Goal: Task Accomplishment & Management: Use online tool/utility

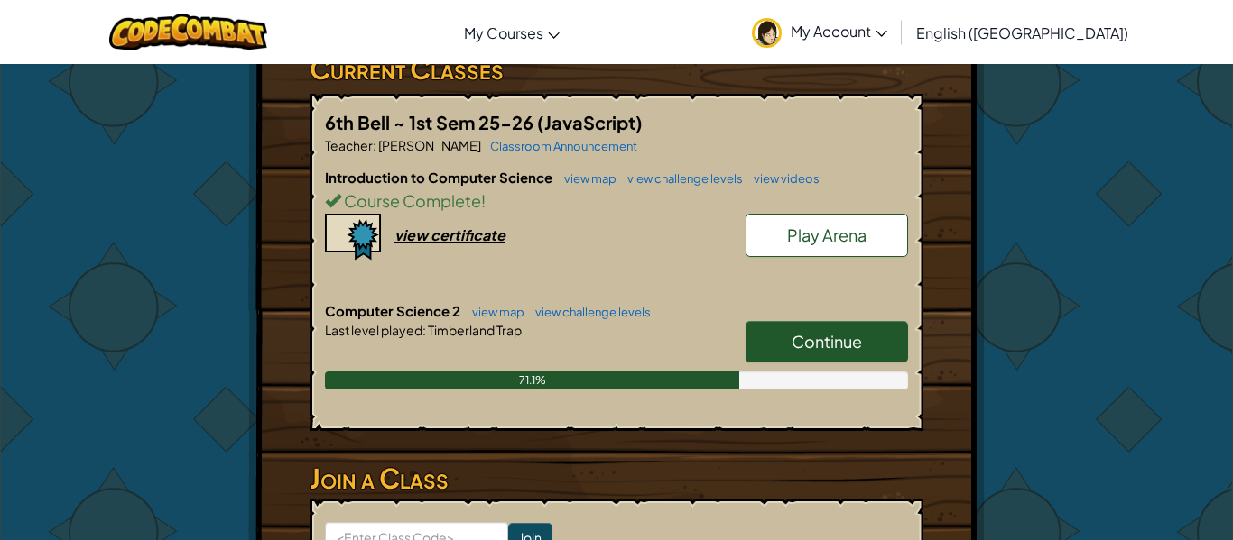
scroll to position [328, 0]
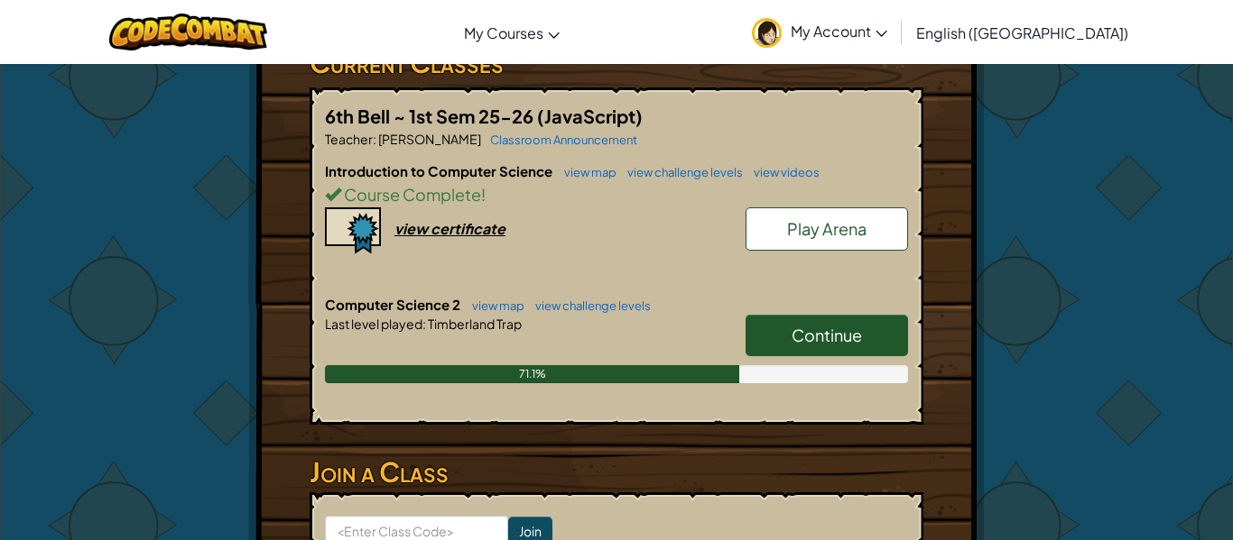
click at [845, 350] on link "Continue" at bounding box center [826, 336] width 162 height 42
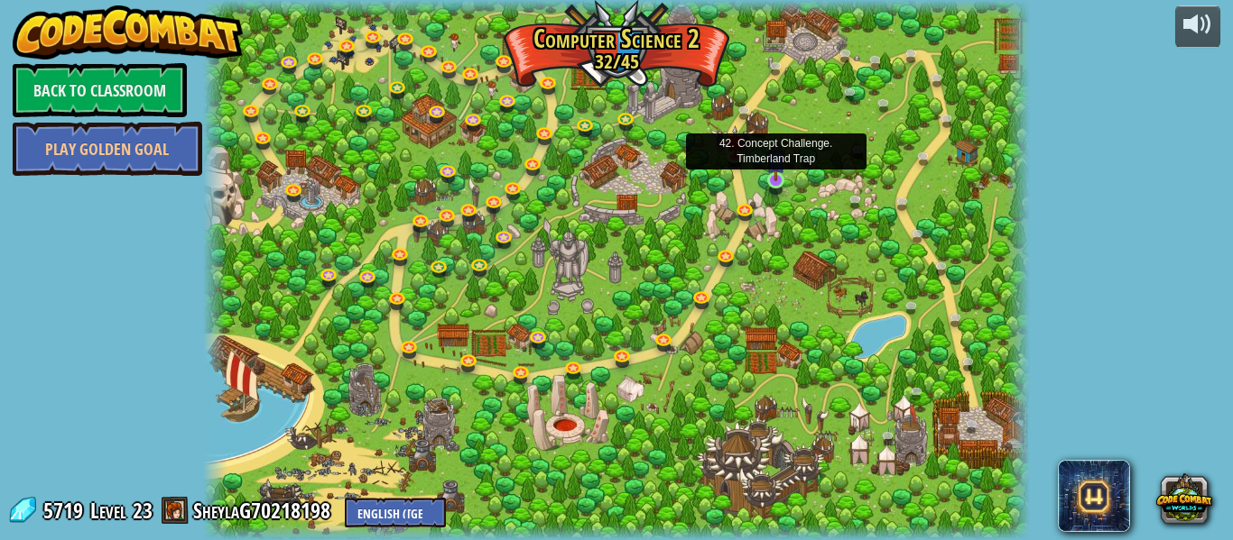
click at [769, 179] on img at bounding box center [775, 159] width 19 height 43
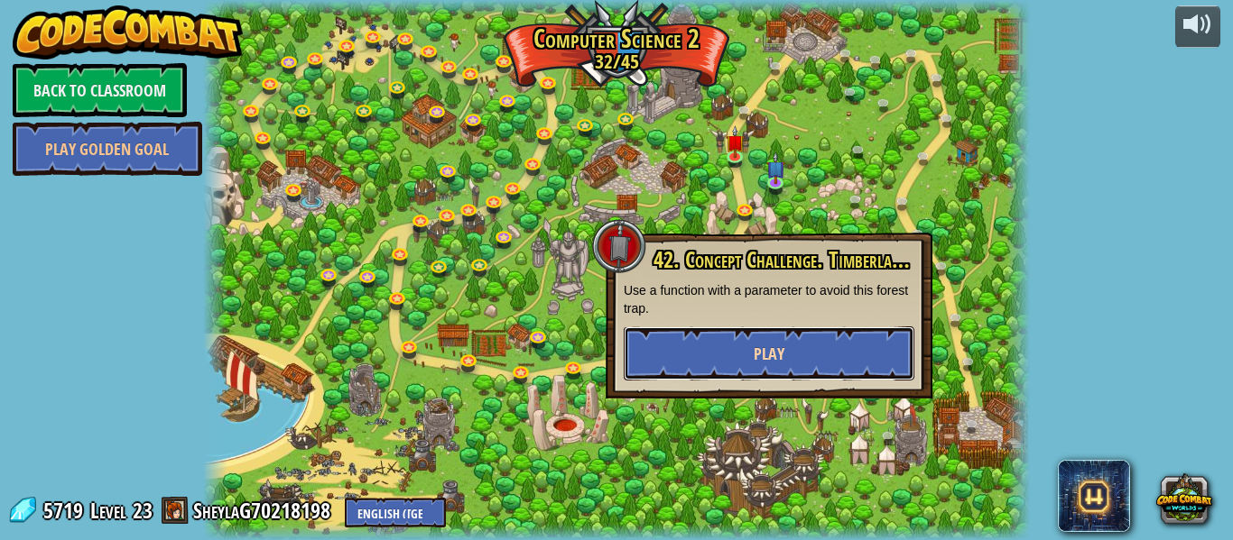
click at [859, 351] on button "Play" at bounding box center [768, 354] width 291 height 54
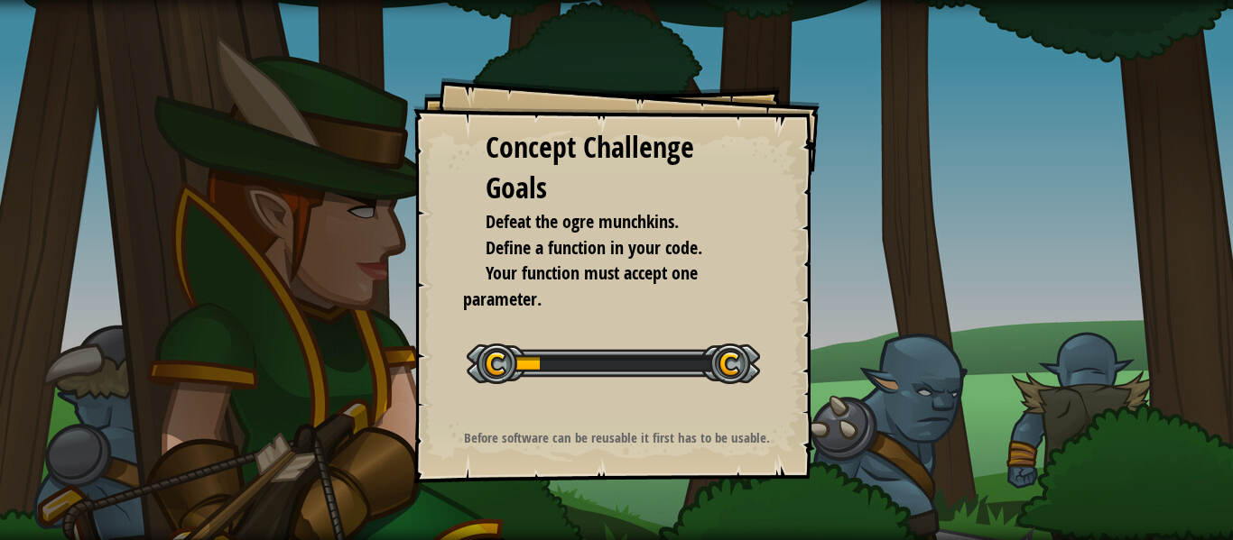
click at [531, 286] on span "Your function must accept one parameter." at bounding box center [580, 286] width 235 height 51
click at [752, 366] on div at bounding box center [612, 364] width 293 height 41
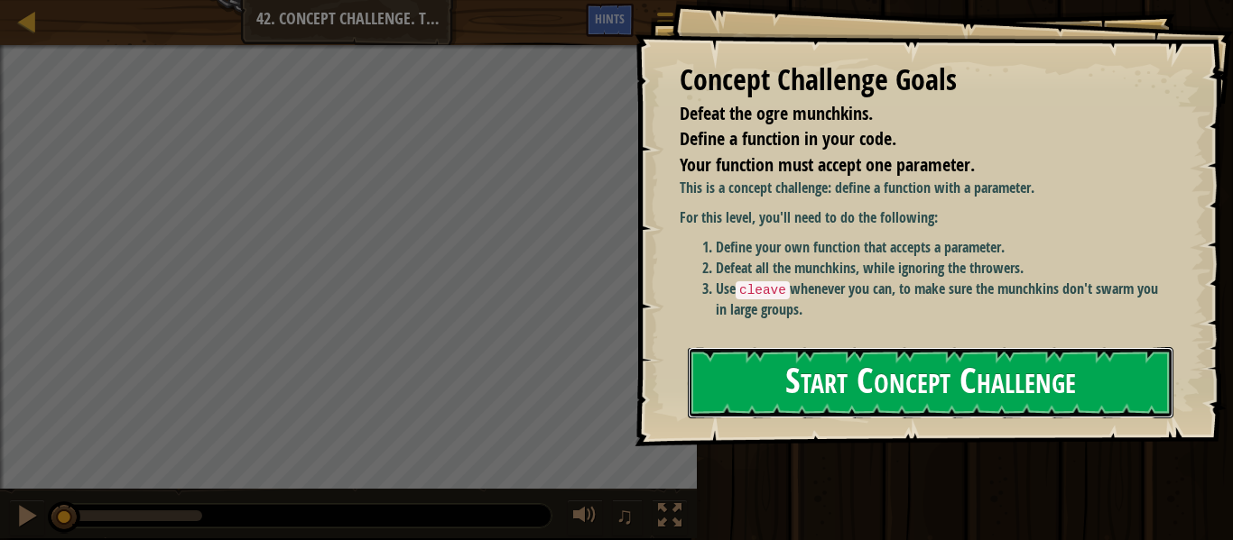
click at [918, 394] on button "Start Concept Challenge" at bounding box center [930, 382] width 485 height 71
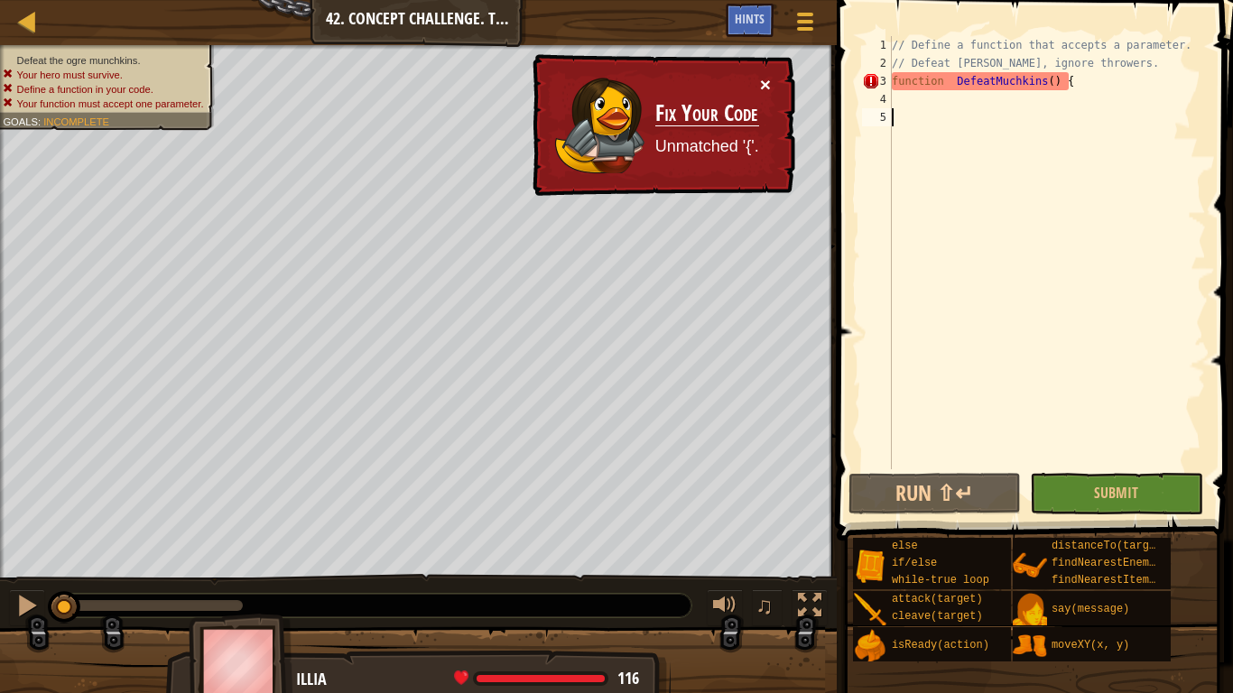
click at [762, 84] on button "×" at bounding box center [765, 84] width 11 height 19
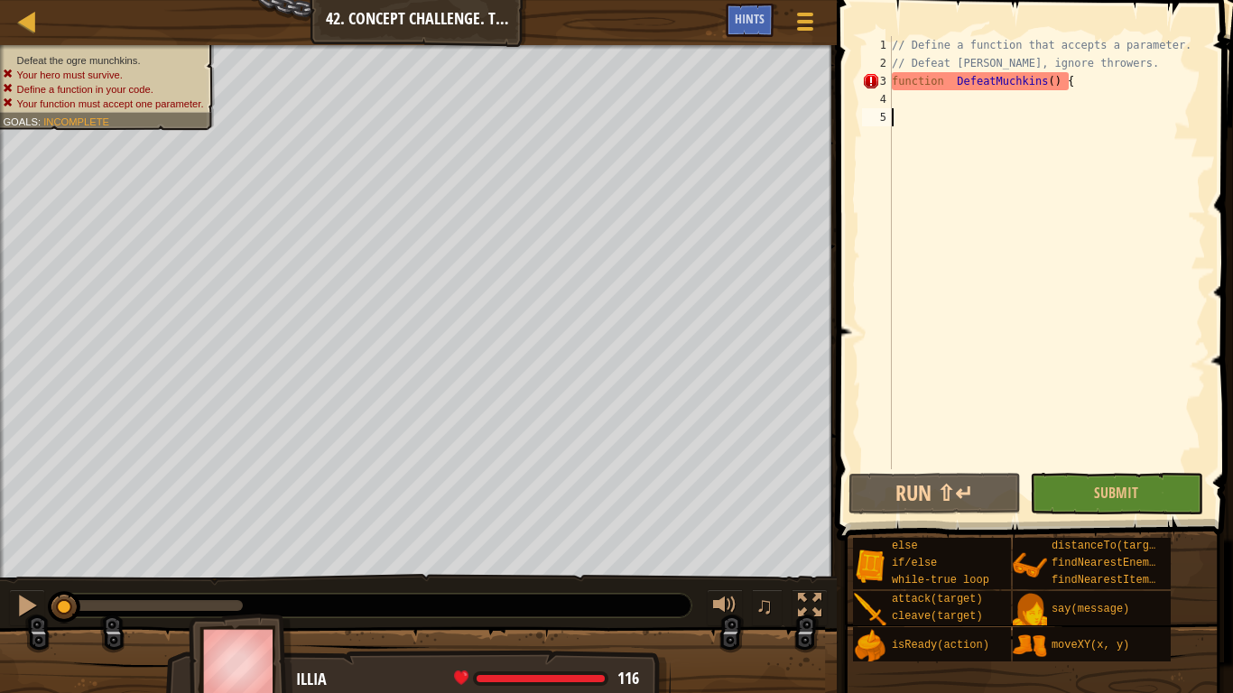
type textarea "}"
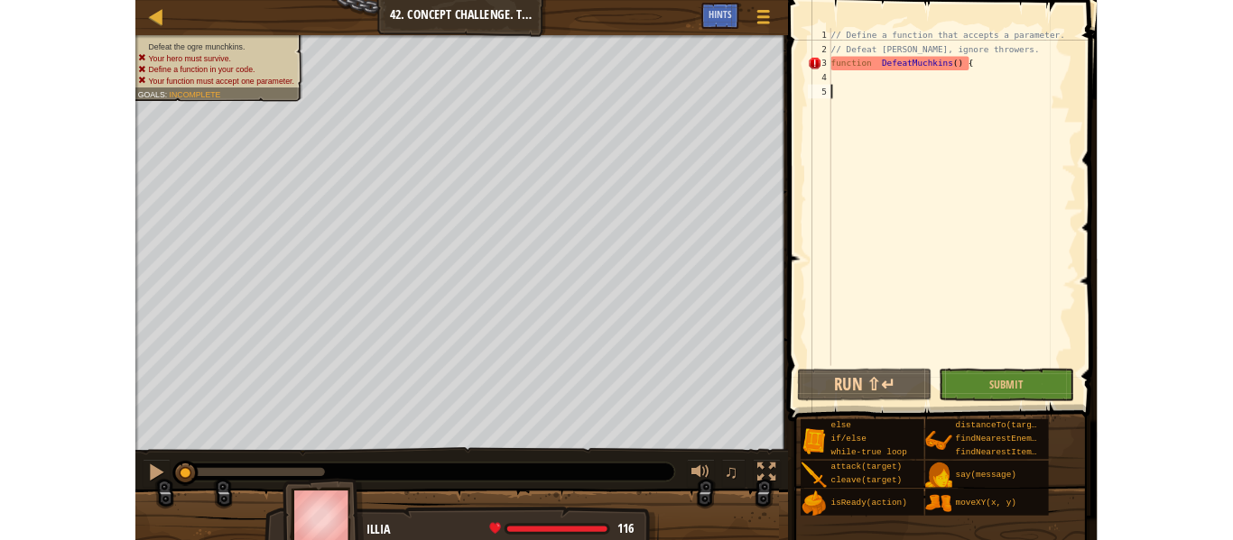
scroll to position [8, 0]
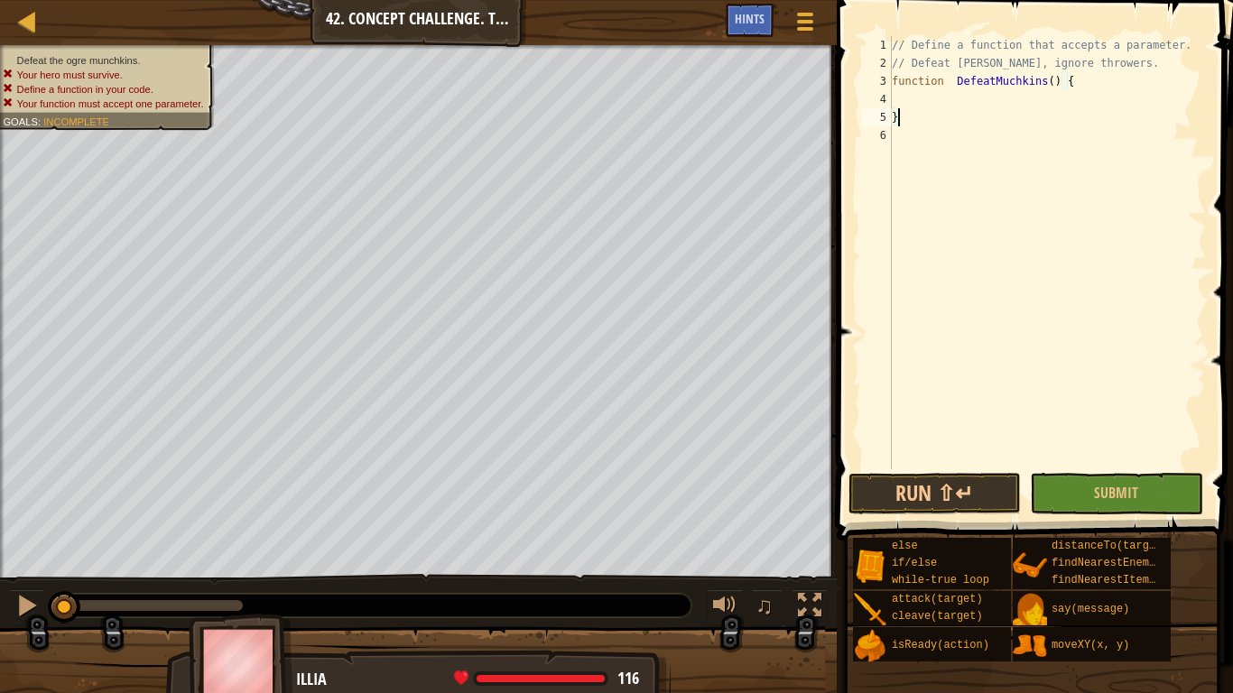
click at [907, 106] on div "// Define a function that accepts a parameter. // Defeat [PERSON_NAME], ignore …" at bounding box center [1047, 270] width 318 height 469
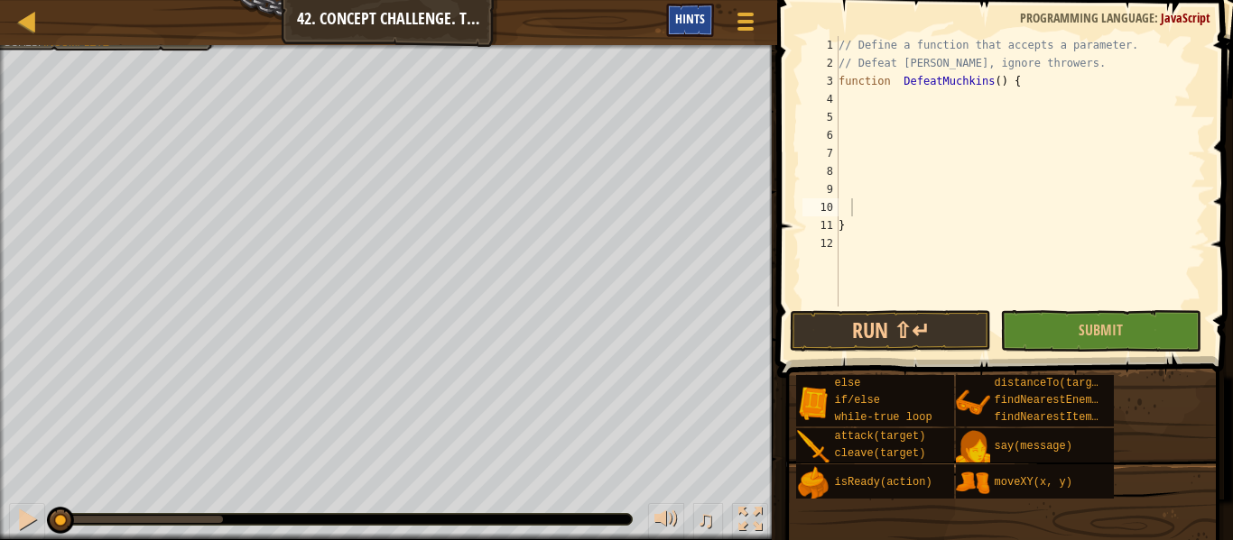
click at [686, 32] on div "Hints" at bounding box center [690, 20] width 48 height 33
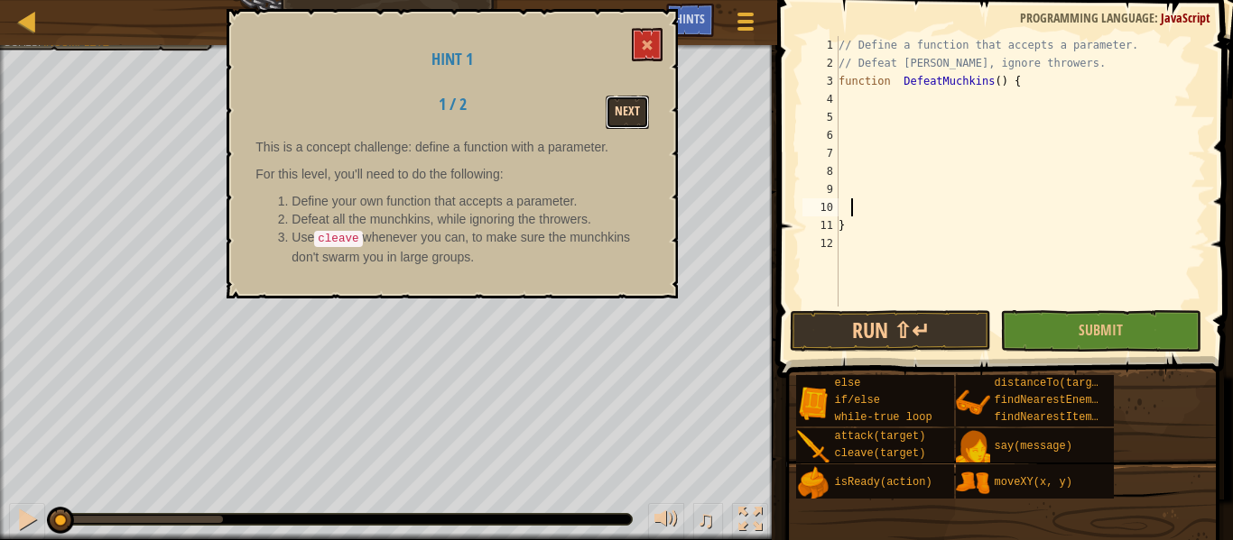
click at [637, 110] on button "Next" at bounding box center [626, 112] width 43 height 33
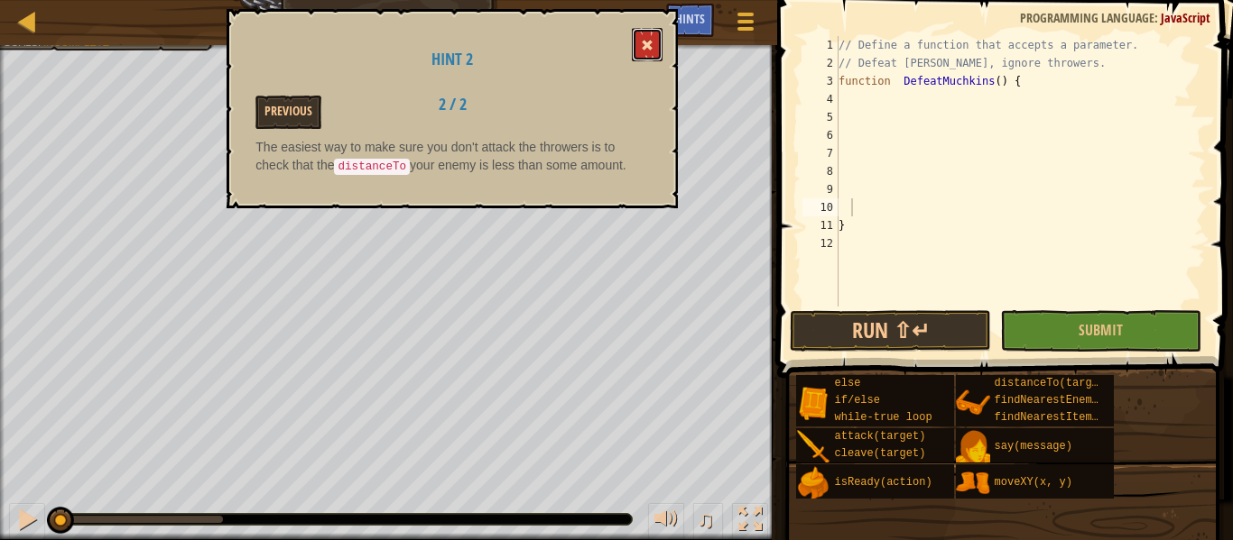
click at [639, 32] on button at bounding box center [647, 44] width 31 height 33
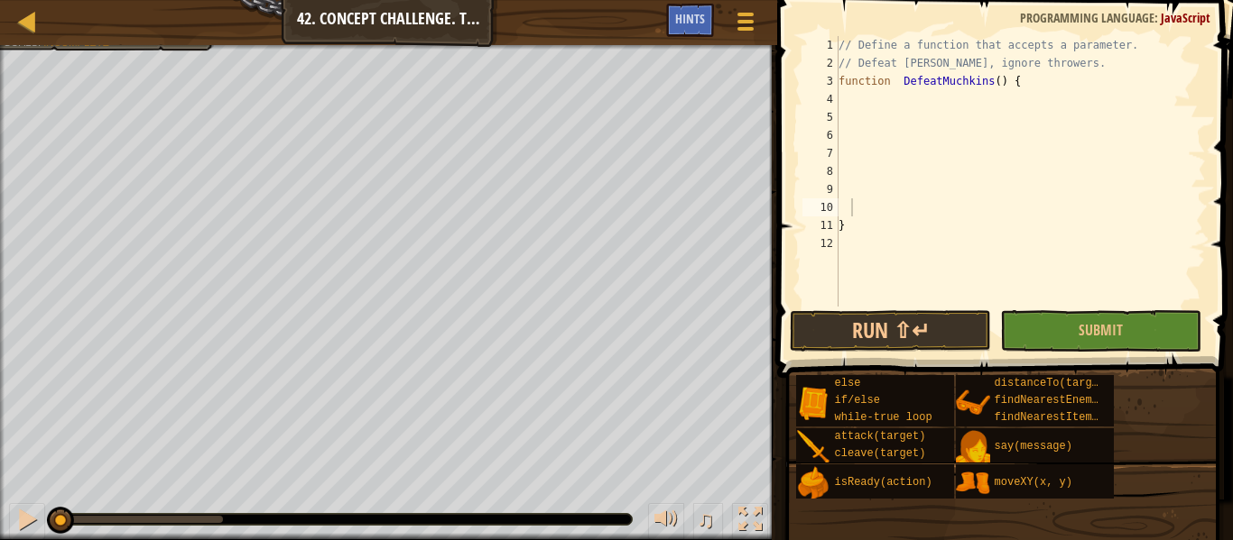
click at [935, 104] on div "// Define a function that accepts a parameter. // Defeat [PERSON_NAME], ignore …" at bounding box center [1020, 189] width 371 height 307
click at [968, 88] on div "// Define a function that accepts a parameter. // Defeat [PERSON_NAME], ignore …" at bounding box center [1020, 189] width 371 height 307
type textarea "function DefeatMuchkins() {"
click at [945, 95] on div "// Define a function that accepts a parameter. // Defeat [PERSON_NAME], ignore …" at bounding box center [1020, 189] width 371 height 307
click at [854, 80] on div "// Define a function that accepts a parameter. // Defeat [PERSON_NAME], ignore …" at bounding box center [1020, 189] width 371 height 307
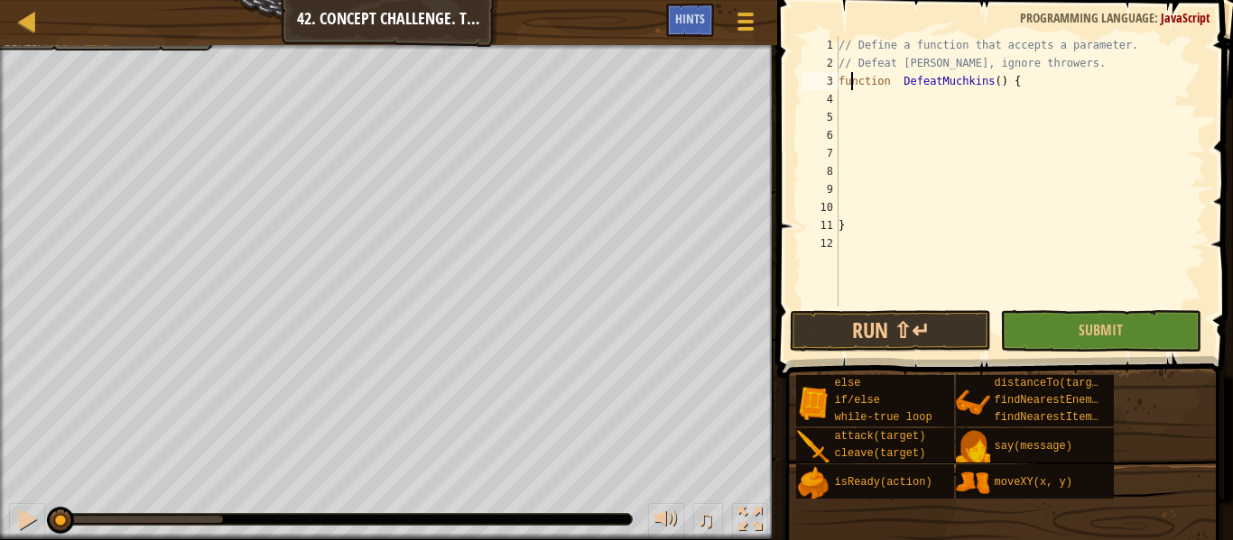
click at [854, 80] on div "// Define a function that accepts a parameter. // Defeat [PERSON_NAME], ignore …" at bounding box center [1020, 189] width 371 height 307
type textarea "function DefeatMuchkins() {"
click at [854, 206] on div "// Define a function that accepts a parameter. // Defeat munchkins, ignore thro…" at bounding box center [1020, 189] width 371 height 307
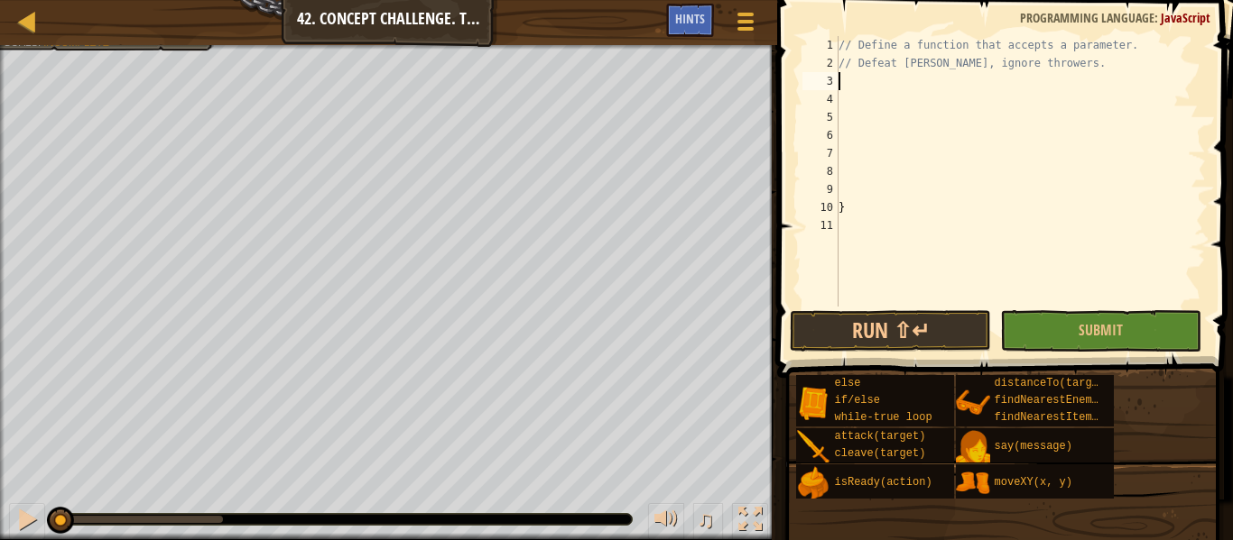
type textarea "}"
click at [854, 83] on div "// Define a function that accepts a parameter. // Defeat [PERSON_NAME], ignore …" at bounding box center [1020, 189] width 371 height 307
click at [841, 81] on div "// Define a function that accepts a parameter. // Defeat [PERSON_NAME], ignore …" at bounding box center [1020, 189] width 371 height 307
paste textarea "}"
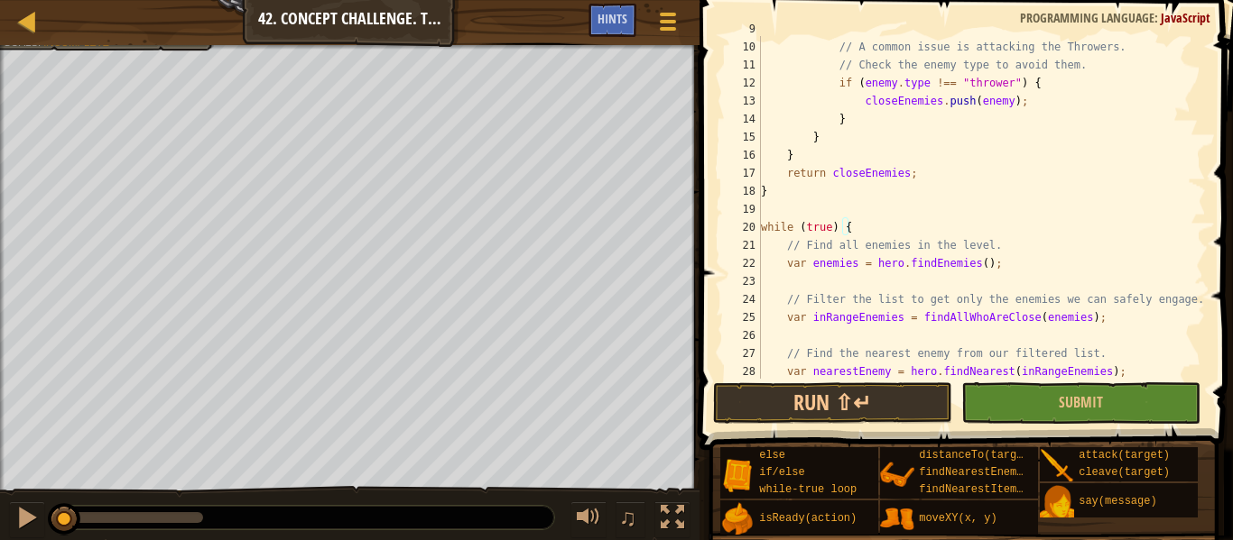
scroll to position [0, 0]
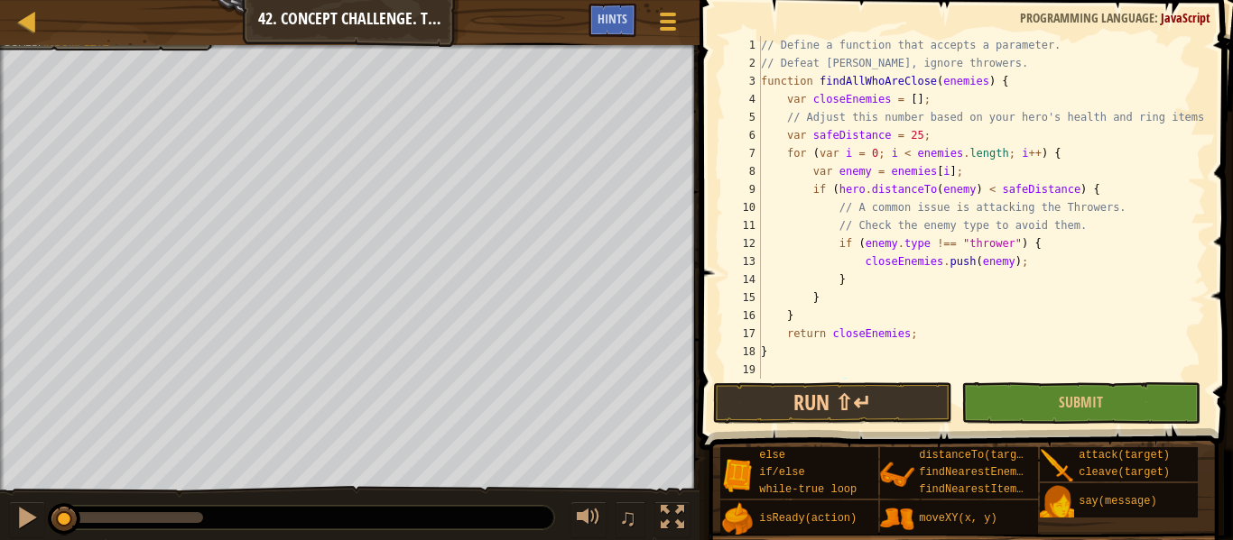
click at [924, 116] on div "// Define a function that accepts a parameter. // Defeat [PERSON_NAME], ignore …" at bounding box center [981, 225] width 448 height 379
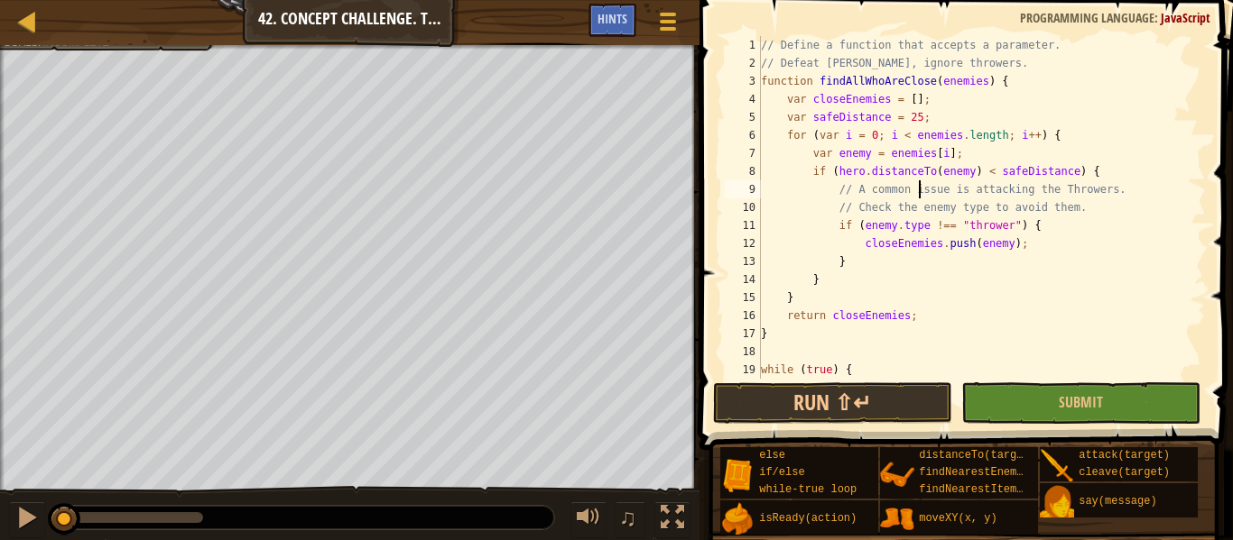
click at [916, 193] on div "// Define a function that accepts a parameter. // Defeat [PERSON_NAME], ignore …" at bounding box center [981, 225] width 448 height 379
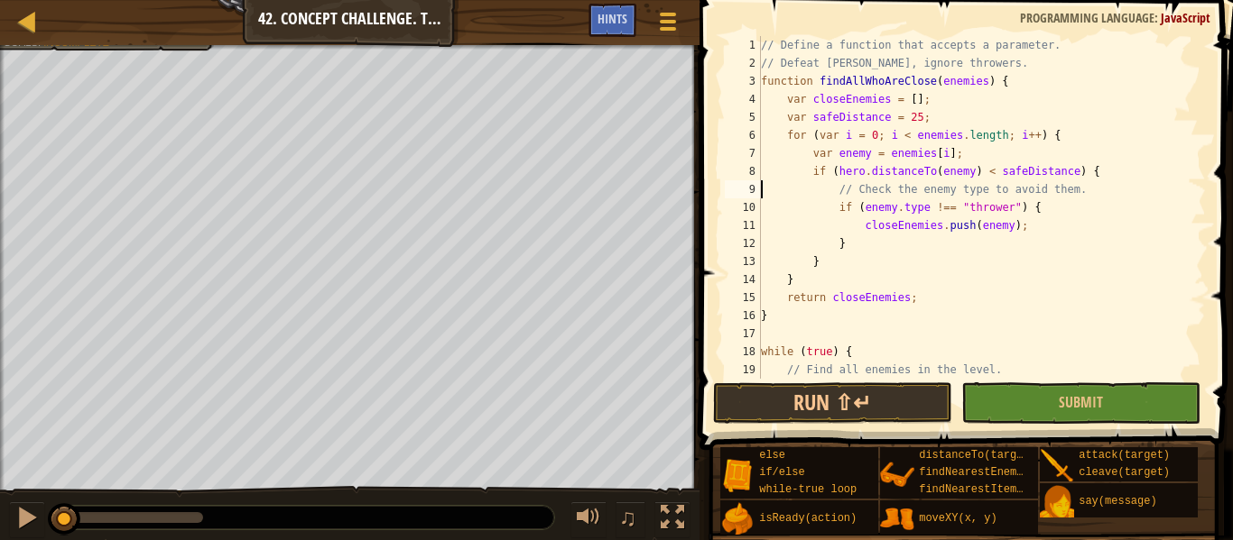
click at [930, 194] on div "// Define a function that accepts a parameter. // Defeat [PERSON_NAME], ignore …" at bounding box center [981, 225] width 448 height 379
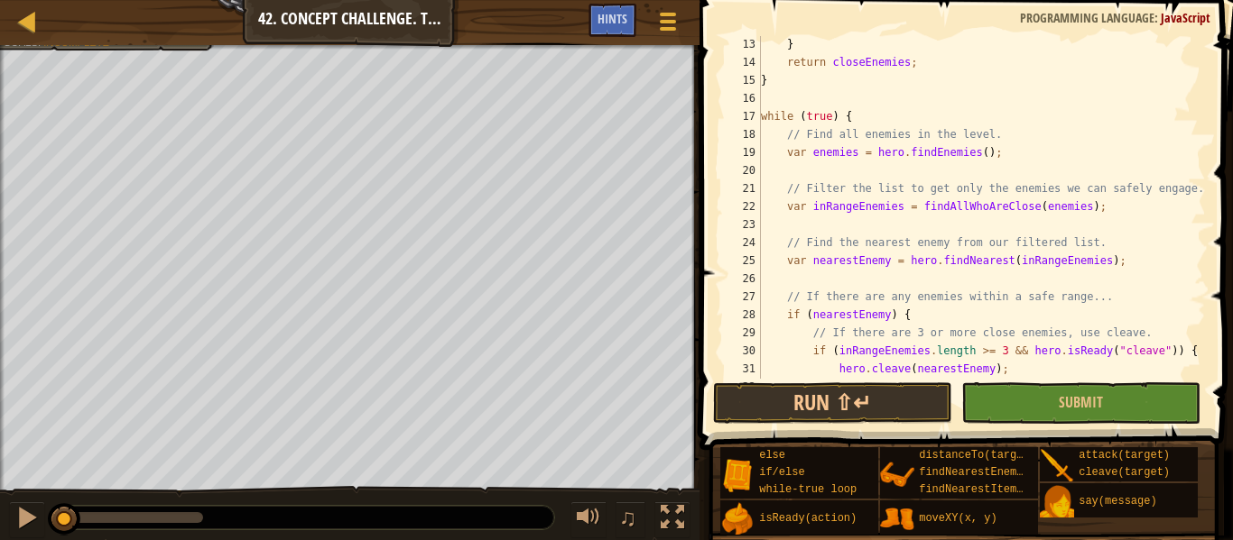
scroll to position [221, 0]
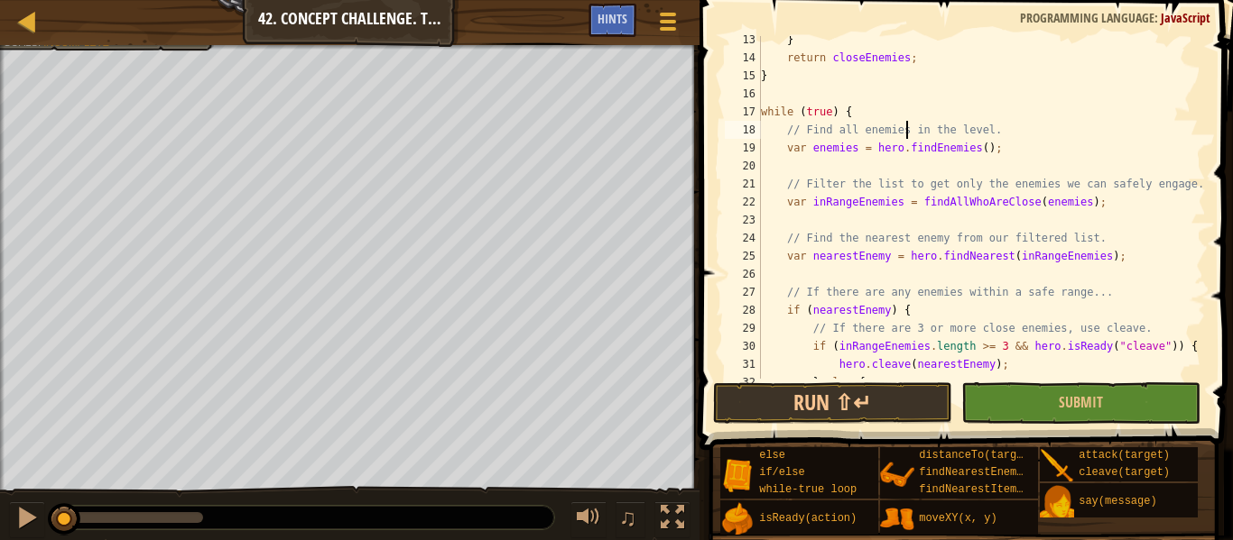
click at [904, 132] on div "} return closeEnemies ; } while ( true ) { // Find all enemies in the level. va…" at bounding box center [981, 220] width 448 height 379
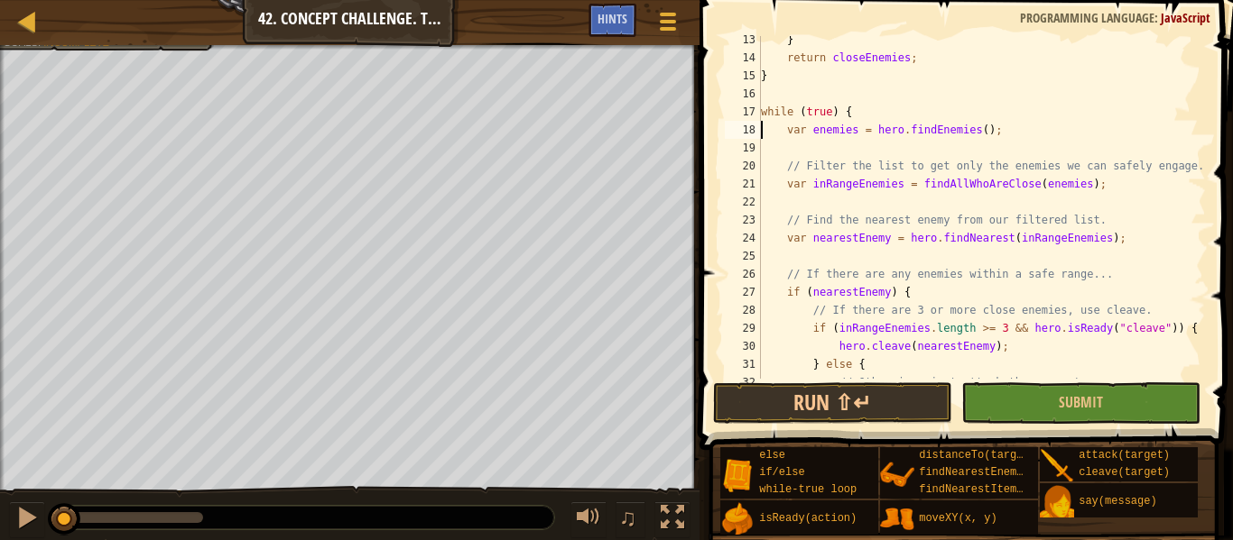
click at [926, 162] on div "} return closeEnemies ; } while ( true ) { var enemies = hero . findEnemies ( )…" at bounding box center [981, 220] width 448 height 379
click at [927, 167] on div "} return closeEnemies ; } while ( true ) { var enemies = hero . findEnemies ( )…" at bounding box center [981, 220] width 448 height 379
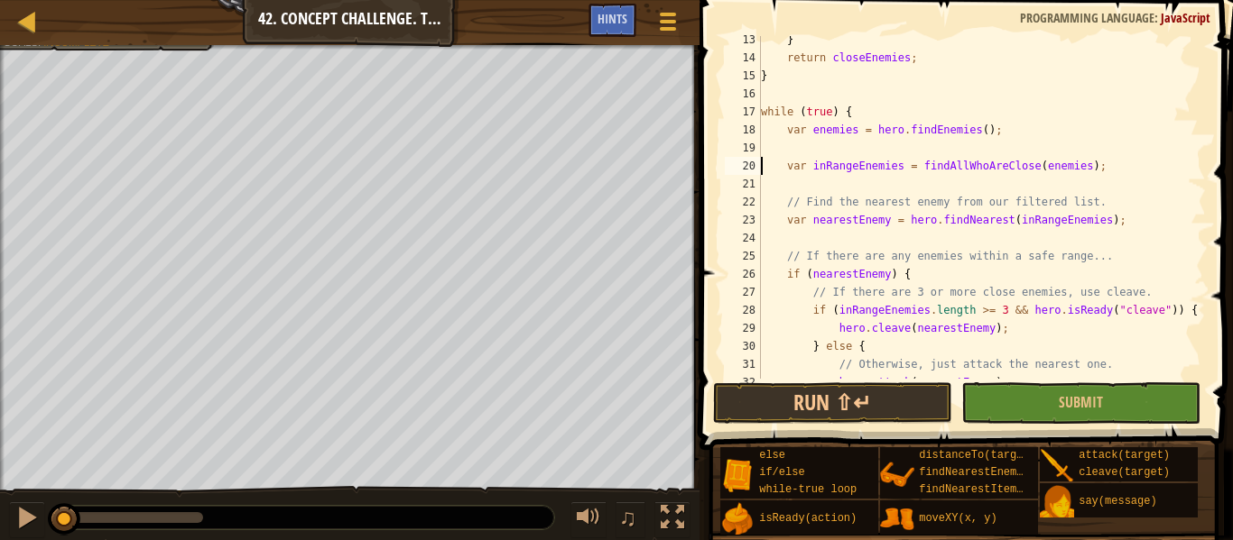
click at [938, 202] on div "} return closeEnemies ; } while ( true ) { var enemies = hero . findEnemies ( )…" at bounding box center [981, 220] width 448 height 379
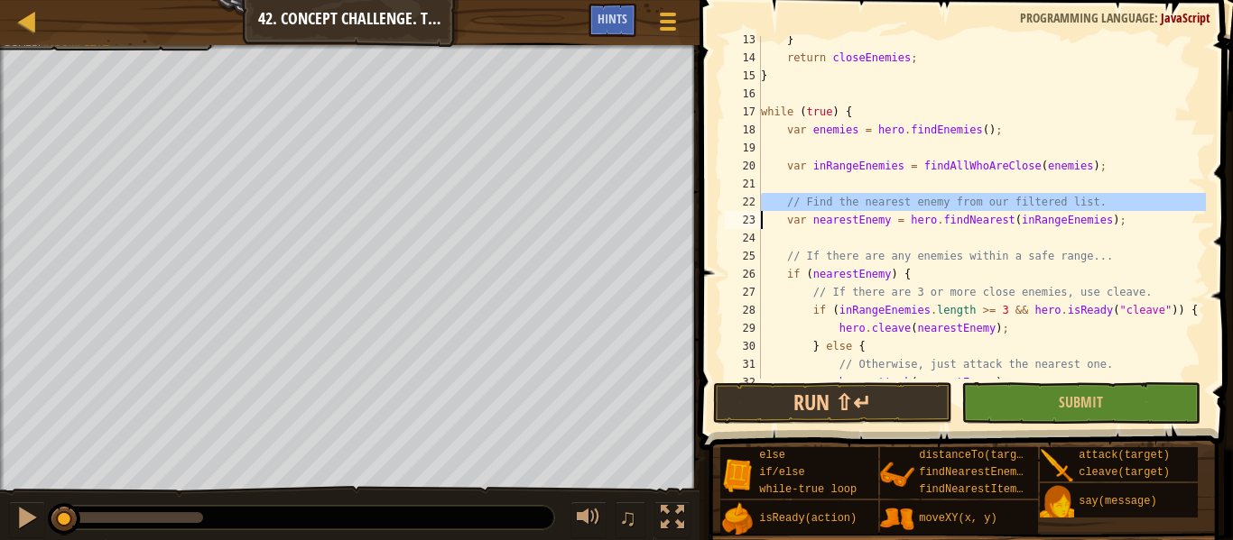
click at [938, 202] on div "} return closeEnemies ; } while ( true ) { var enemies = hero . findEnemies ( )…" at bounding box center [981, 207] width 448 height 343
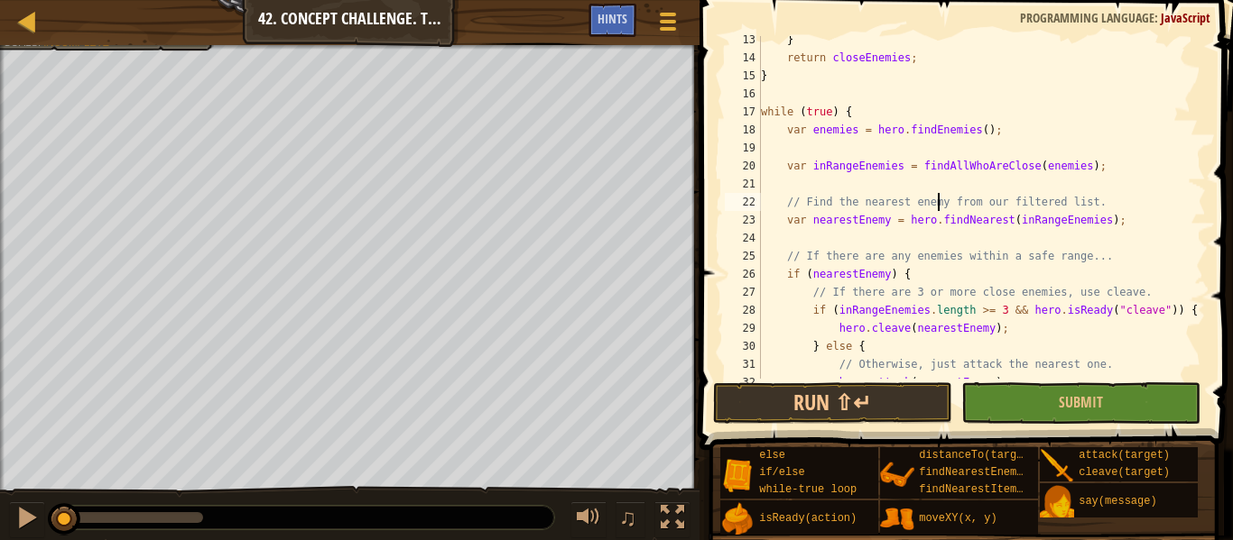
click at [933, 198] on div "} return closeEnemies ; } while ( true ) { var enemies = hero . findEnemies ( )…" at bounding box center [981, 220] width 448 height 379
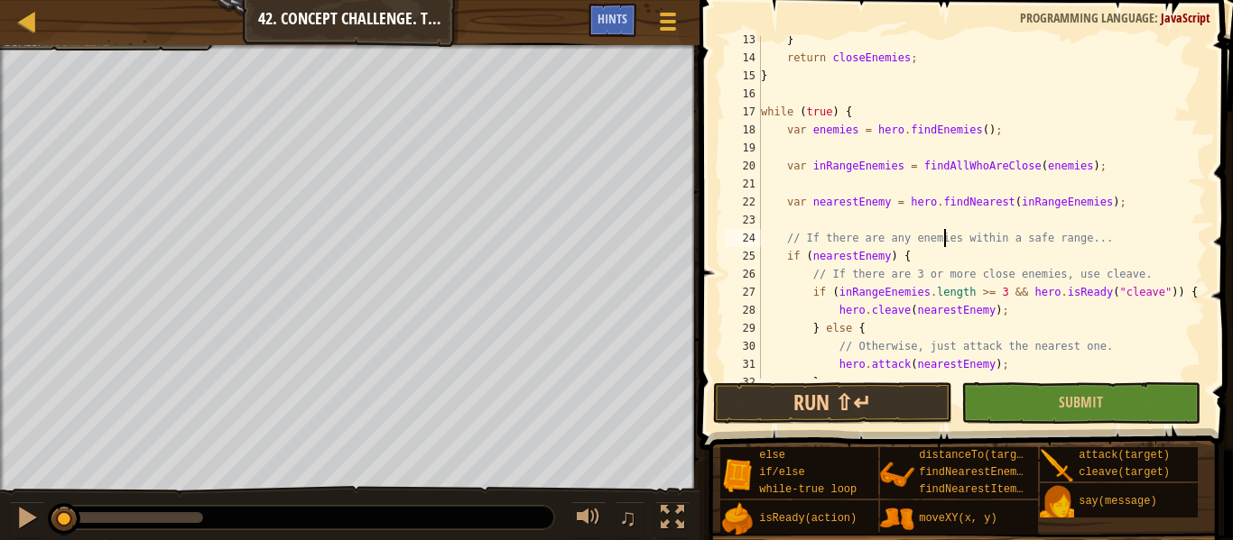
click at [946, 236] on div "} return closeEnemies ; } while ( true ) { var enemies = hero . findEnemies ( )…" at bounding box center [981, 220] width 448 height 379
click at [946, 236] on div "} return closeEnemies ; } while ( true ) { var enemies = hero . findEnemies ( )…" at bounding box center [981, 207] width 448 height 343
click at [946, 236] on div "} return closeEnemies ; } while ( true ) { var enemies = hero . findEnemies ( )…" at bounding box center [981, 220] width 448 height 379
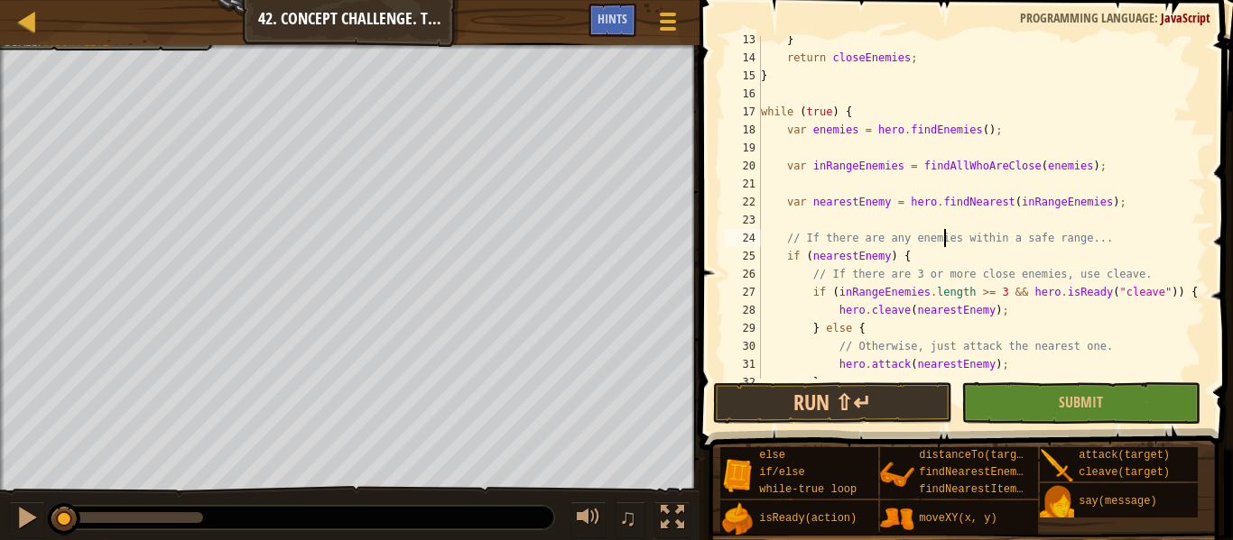
click at [946, 236] on div "} return closeEnemies ; } while ( true ) { var enemies = hero . findEnemies ( )…" at bounding box center [981, 220] width 448 height 379
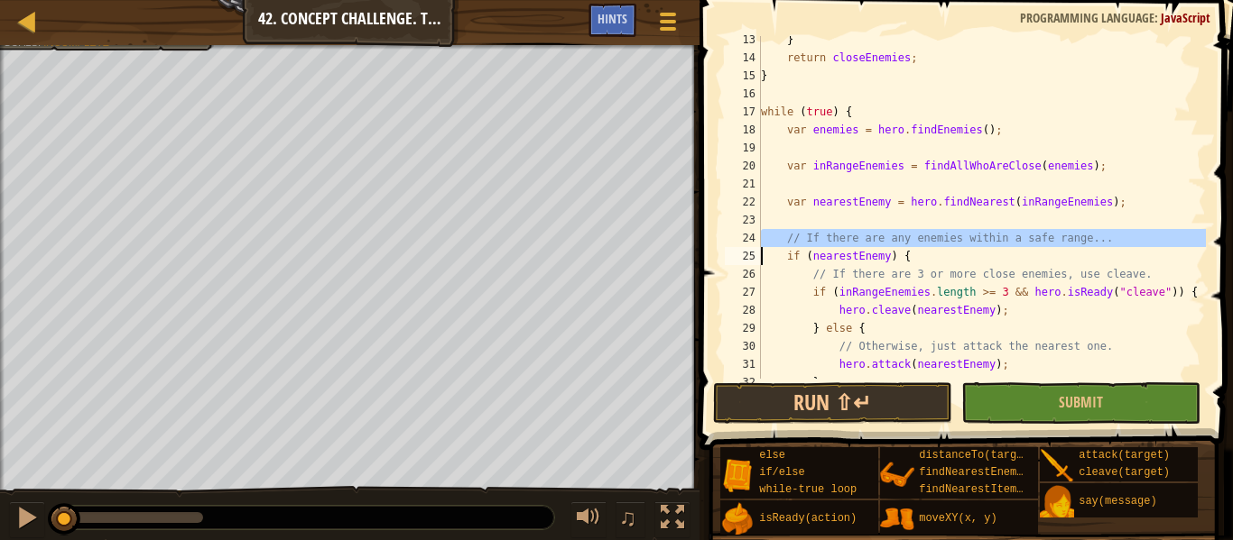
click at [946, 236] on div "} return closeEnemies ; } while ( true ) { var enemies = hero . findEnemies ( )…" at bounding box center [981, 220] width 448 height 379
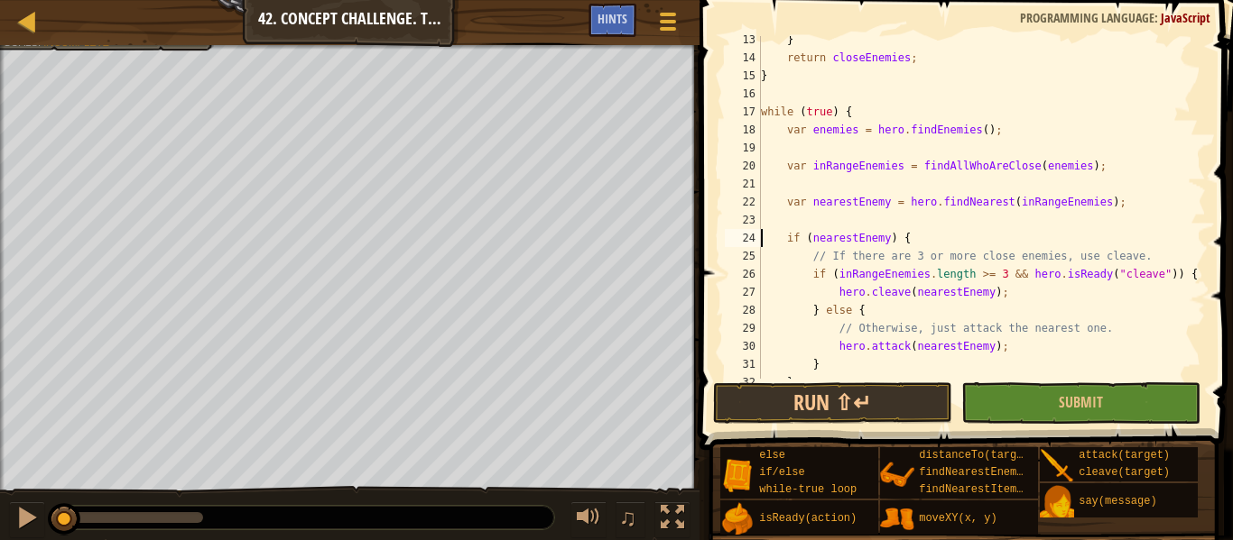
click at [947, 258] on div "} return closeEnemies ; } while ( true ) { var enemies = hero . findEnemies ( )…" at bounding box center [981, 220] width 448 height 379
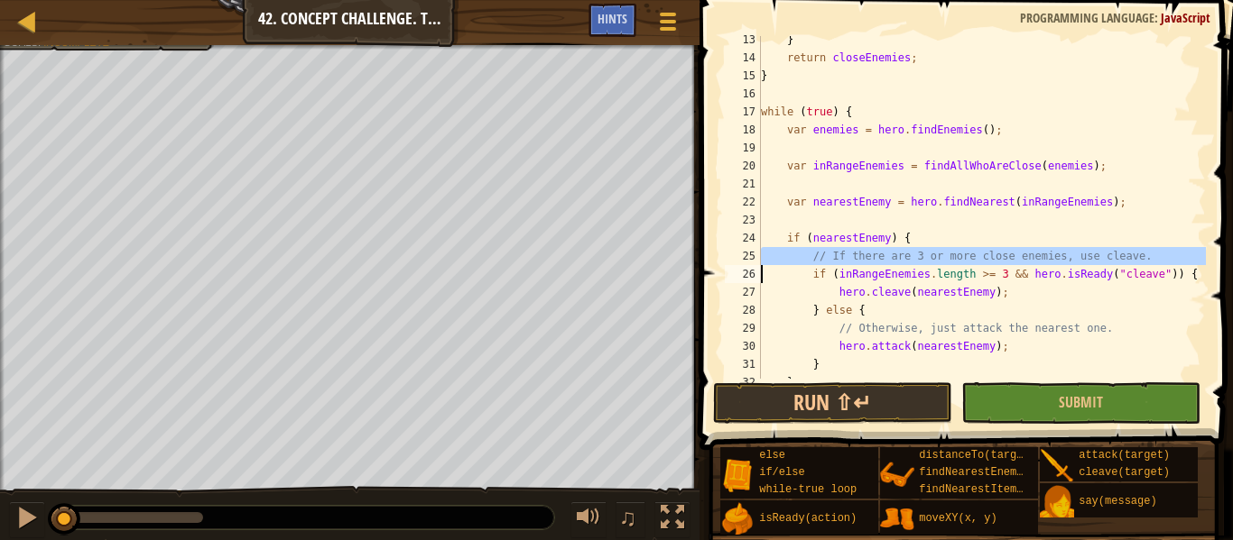
click at [947, 258] on div "} return closeEnemies ; } while ( true ) { var enemies = hero . findEnemies ( )…" at bounding box center [981, 207] width 448 height 343
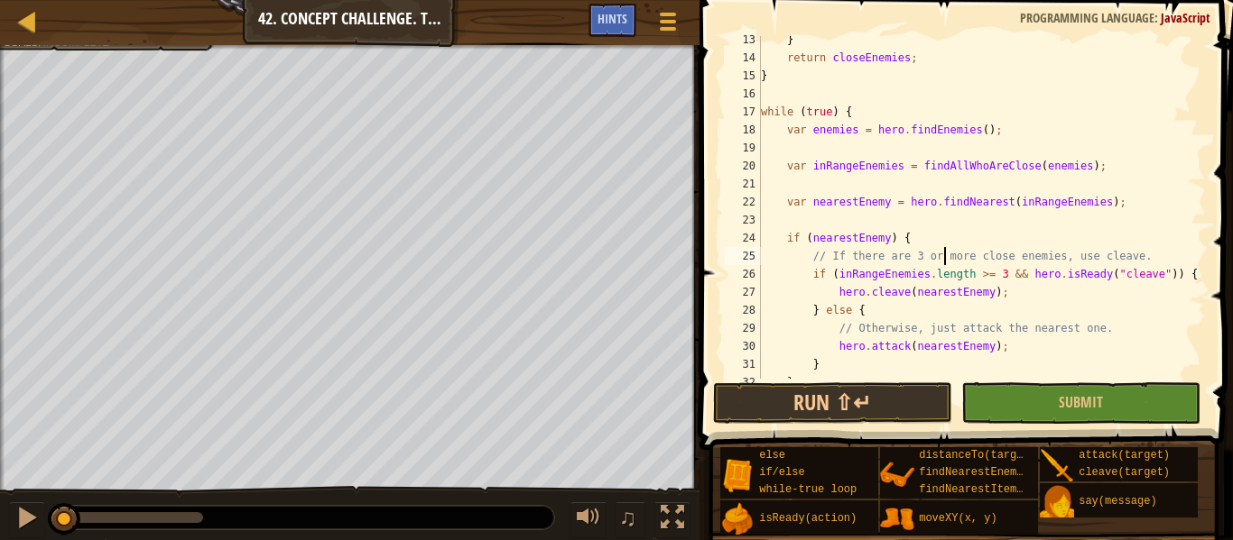
click at [947, 258] on div "} return closeEnemies ; } while ( true ) { var enemies = hero . findEnemies ( )…" at bounding box center [981, 220] width 448 height 379
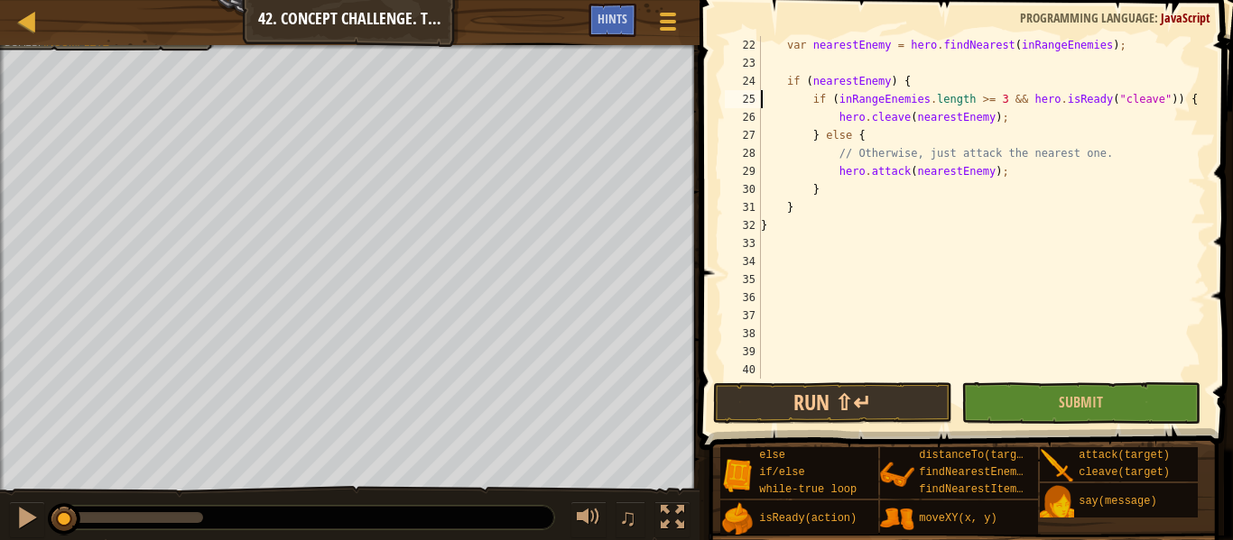
scroll to position [379, 0]
click at [972, 152] on div "var nearestEnemy = hero . findNearest ( inRangeEnemies ) ; if ( nearestEnemy ) …" at bounding box center [981, 225] width 448 height 379
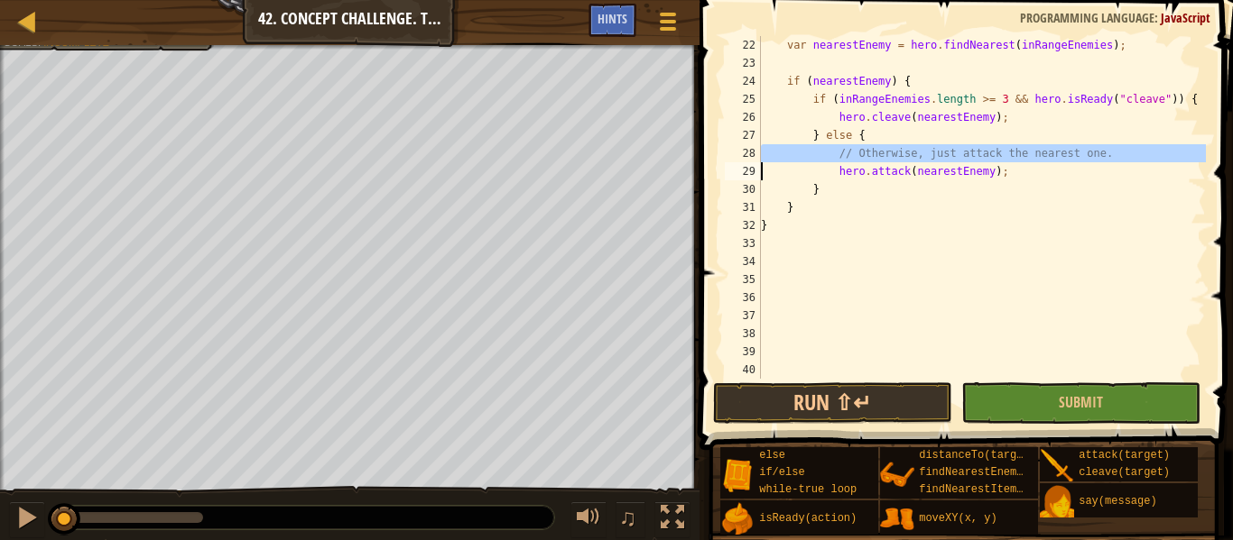
type textarea "hero.attack(nearestEnemy);"
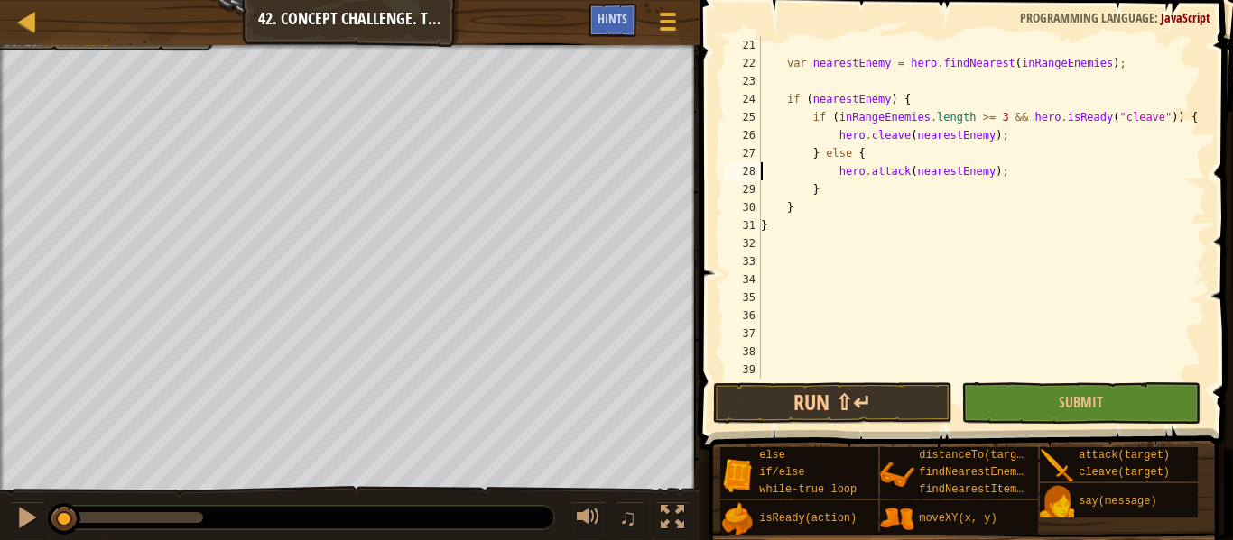
scroll to position [361, 0]
click at [881, 396] on button "Run ⇧↵" at bounding box center [832, 404] width 239 height 42
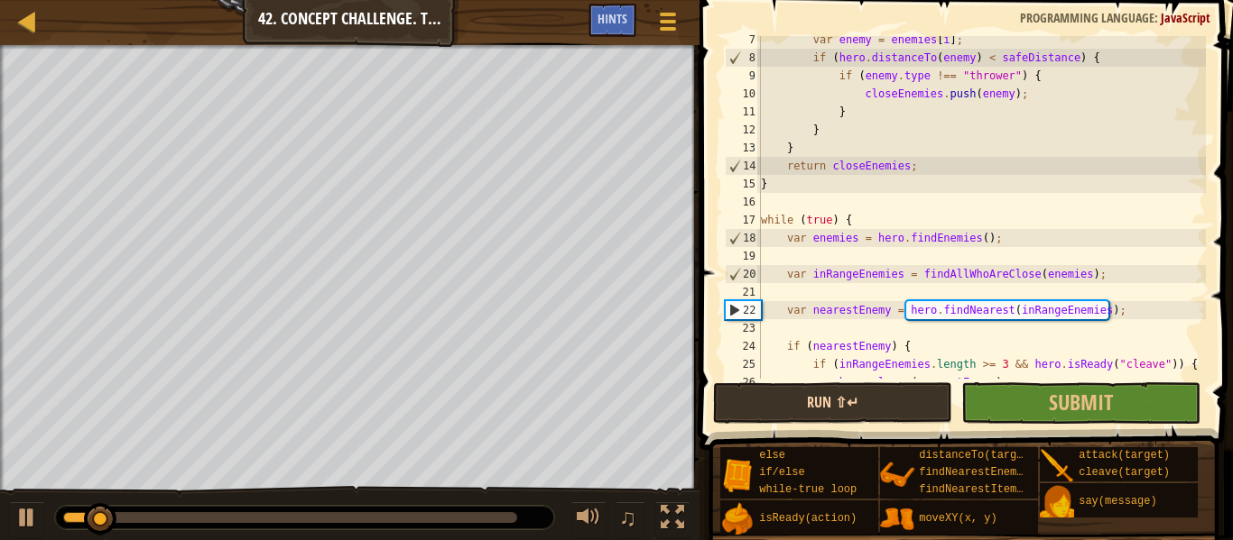
scroll to position [113, 0]
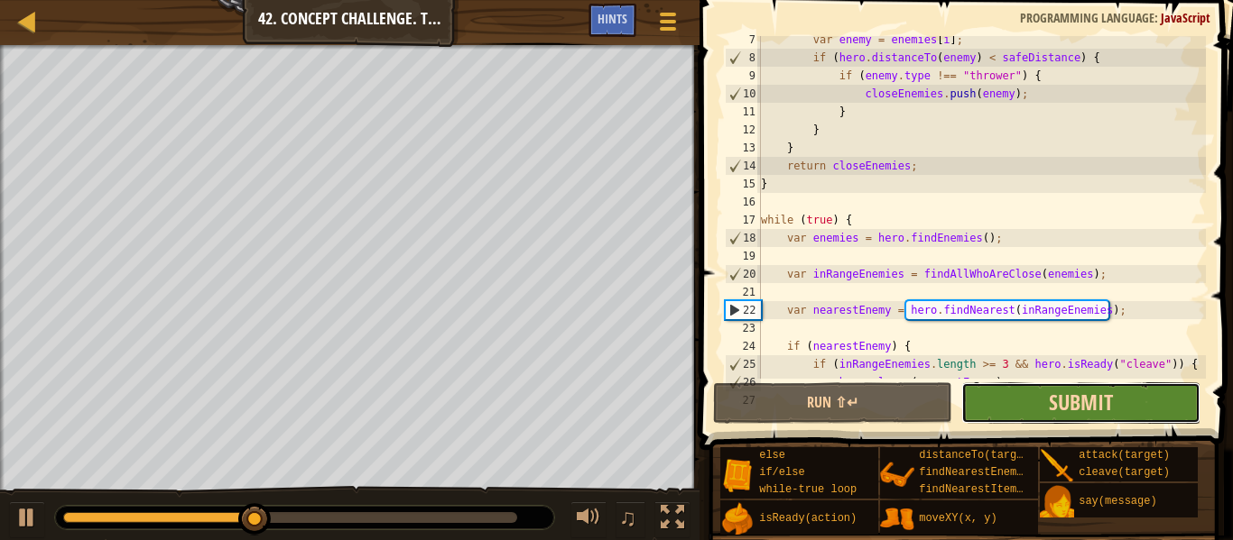
click at [1082, 402] on span "Submit" at bounding box center [1080, 402] width 64 height 29
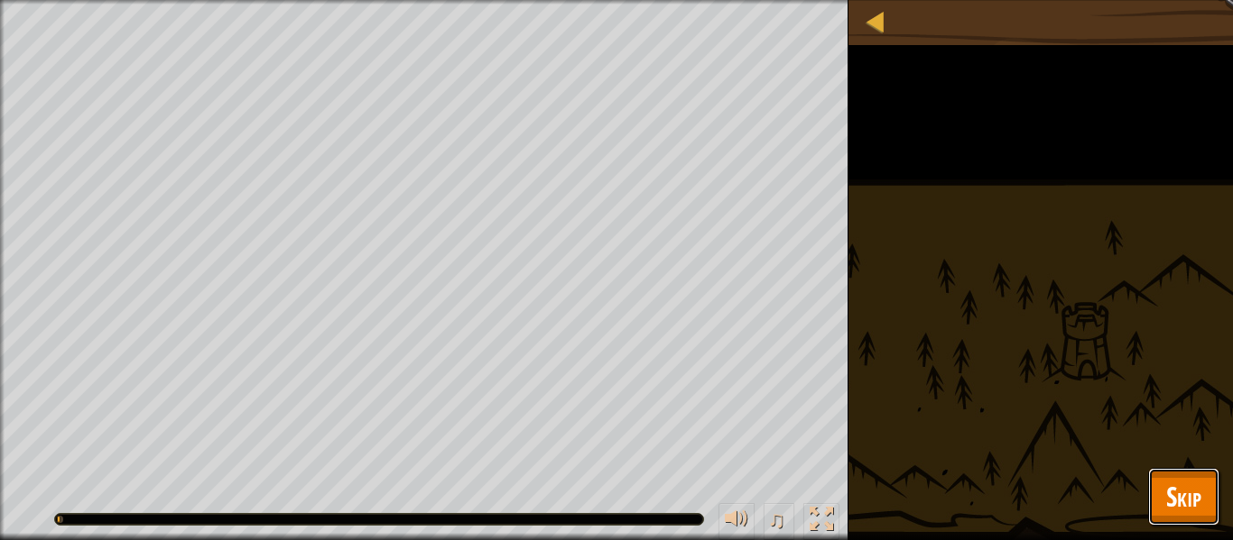
click at [1182, 497] on span "Skip" at bounding box center [1183, 496] width 35 height 37
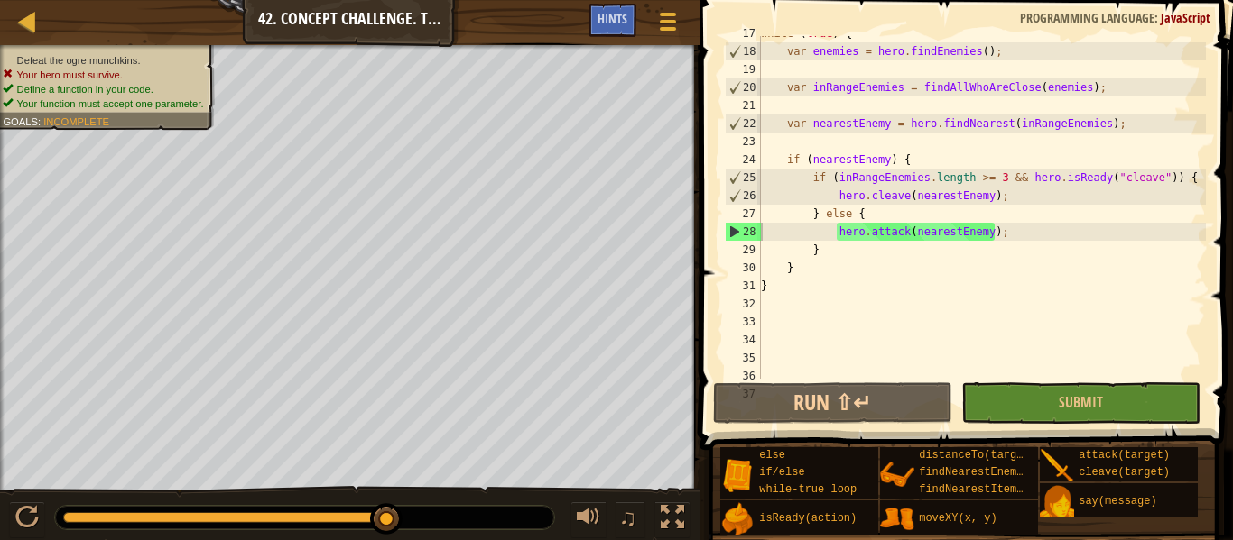
scroll to position [361, 0]
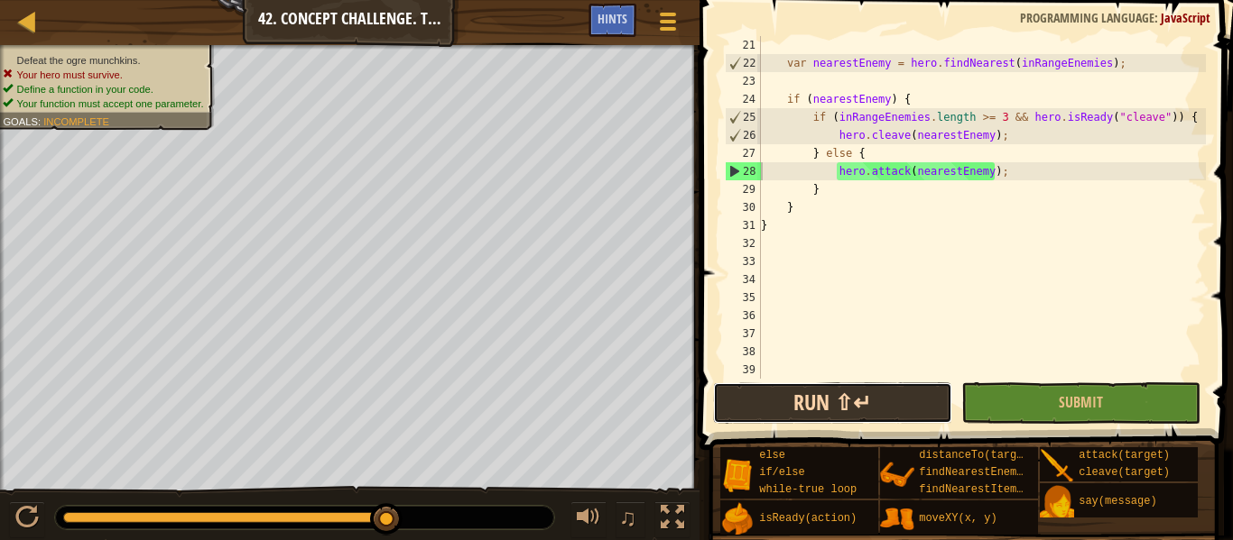
click at [863, 393] on button "Run ⇧↵" at bounding box center [832, 404] width 239 height 42
click at [990, 176] on div "var nearestEnemy = hero . findNearest ( inRangeEnemies ) ; if ( nearestEnemy ) …" at bounding box center [981, 225] width 448 height 379
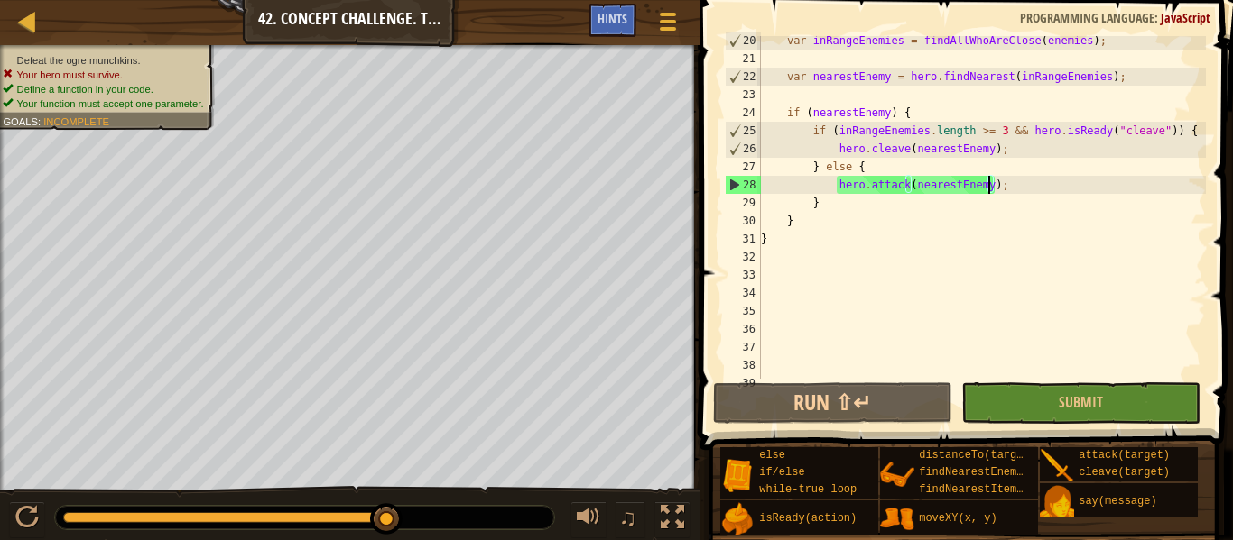
scroll to position [0, 0]
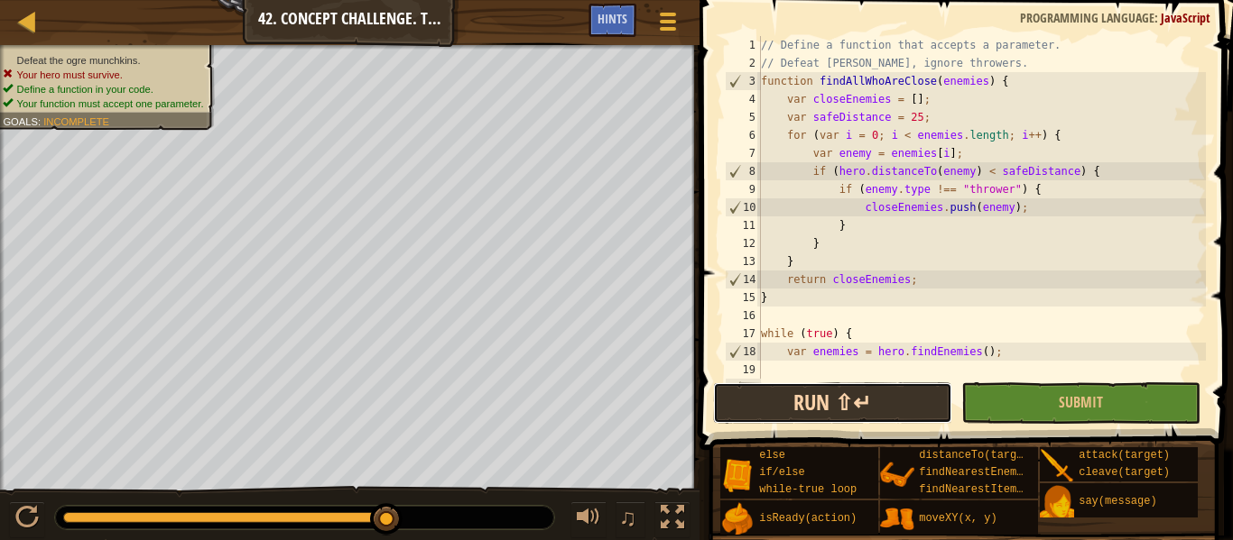
click at [893, 411] on button "Run ⇧↵" at bounding box center [832, 404] width 239 height 42
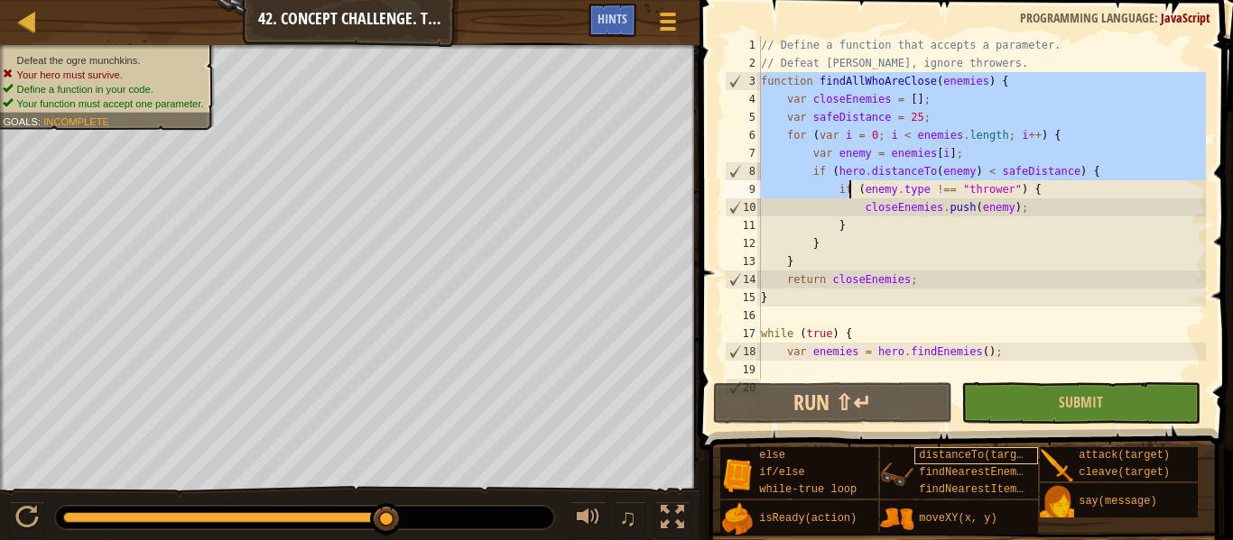
scroll to position [361, 0]
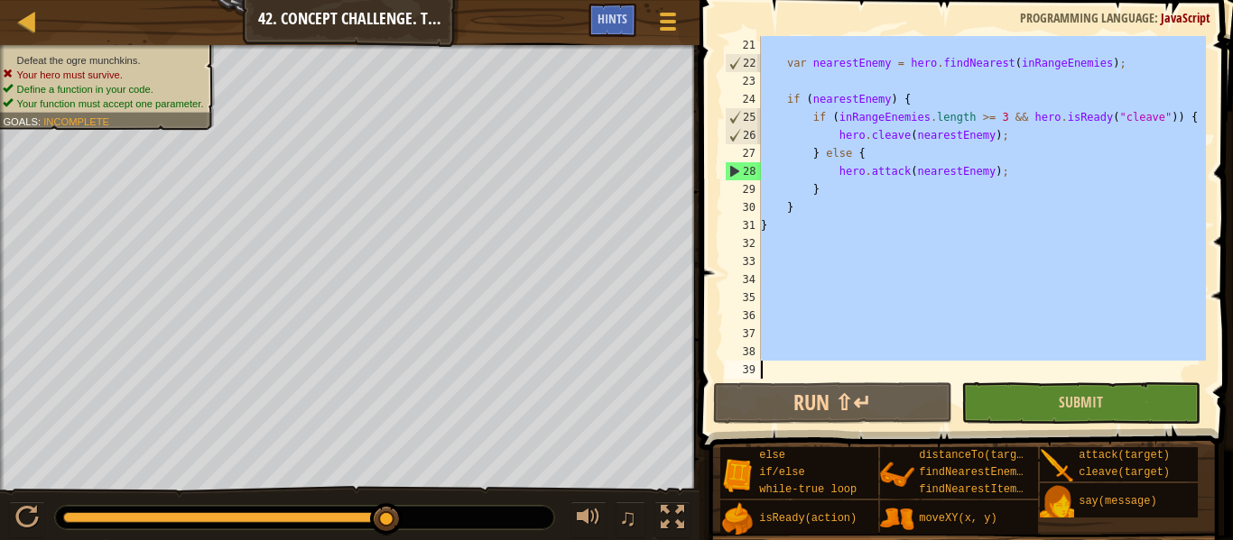
drag, startPoint x: 762, startPoint y: 78, endPoint x: 999, endPoint y: 387, distance: 388.7
click at [999, 387] on div "hero.attack(nearestEnemy); 21 22 23 24 25 26 27 28 29 30 31 32 33 34 35 36 37 3…" at bounding box center [963, 260] width 539 height 503
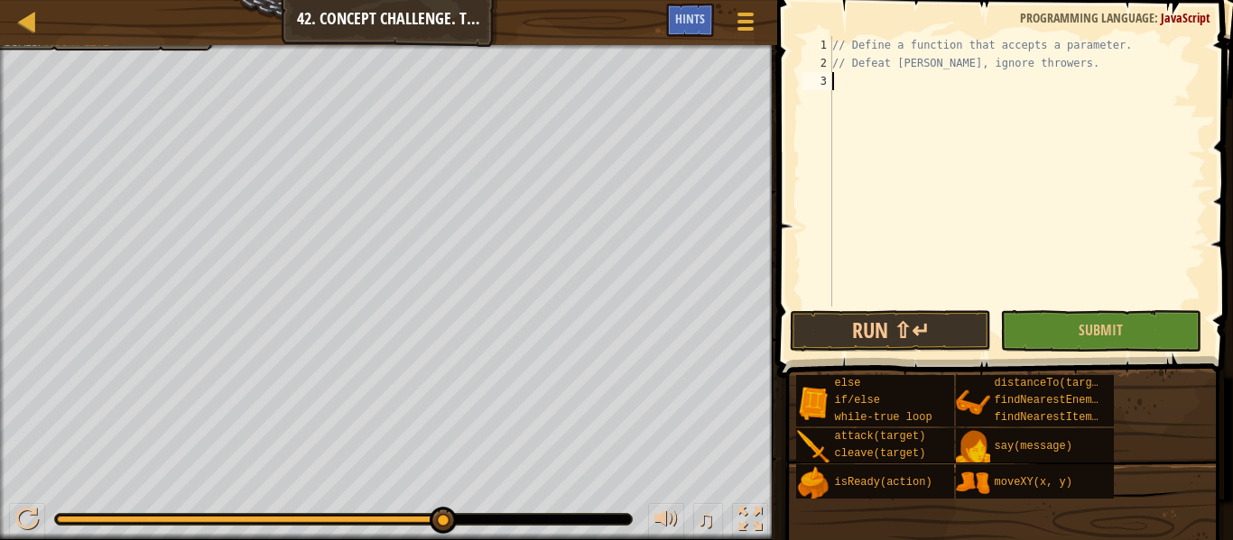
click at [863, 81] on div "// Define a function that accepts a parameter. // Defeat [PERSON_NAME], ignore …" at bounding box center [1016, 189] width 377 height 307
